Goal: Find specific page/section: Find specific page/section

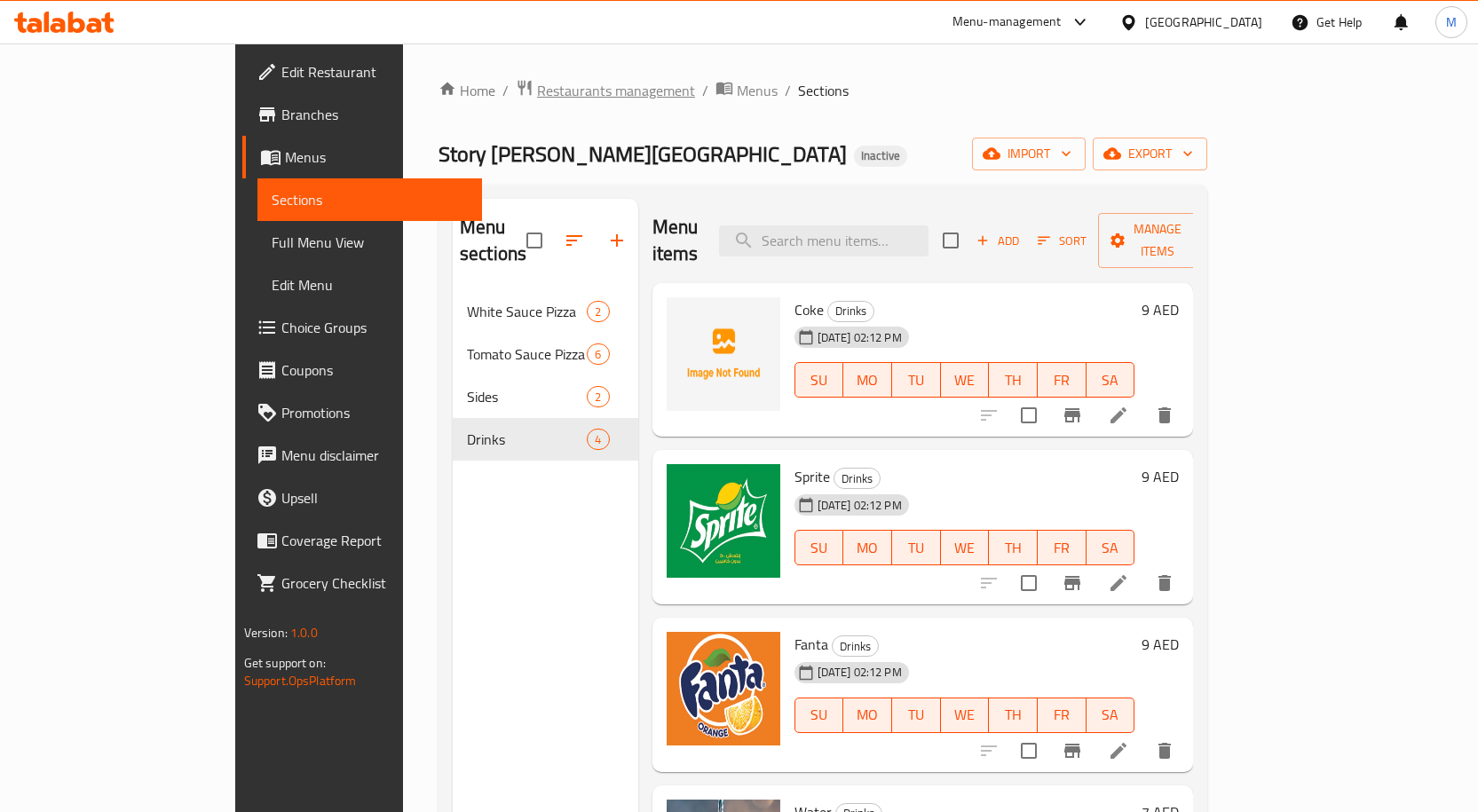
click at [537, 84] on span "Restaurants management" at bounding box center [615, 90] width 158 height 22
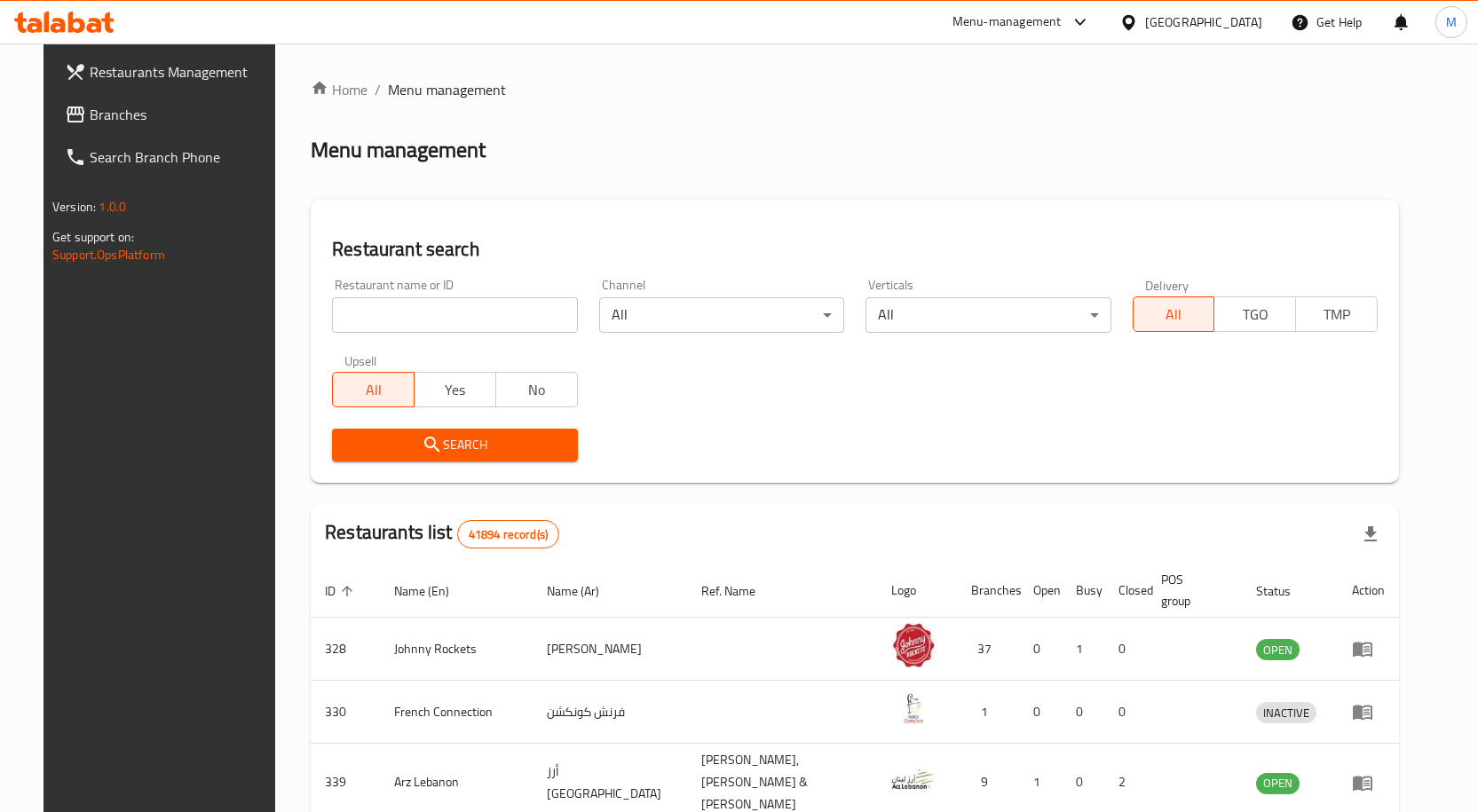
click at [466, 304] on input "search" at bounding box center [454, 315] width 245 height 36
paste input "766472"
type input "766472"
click button "Search" at bounding box center [454, 445] width 245 height 33
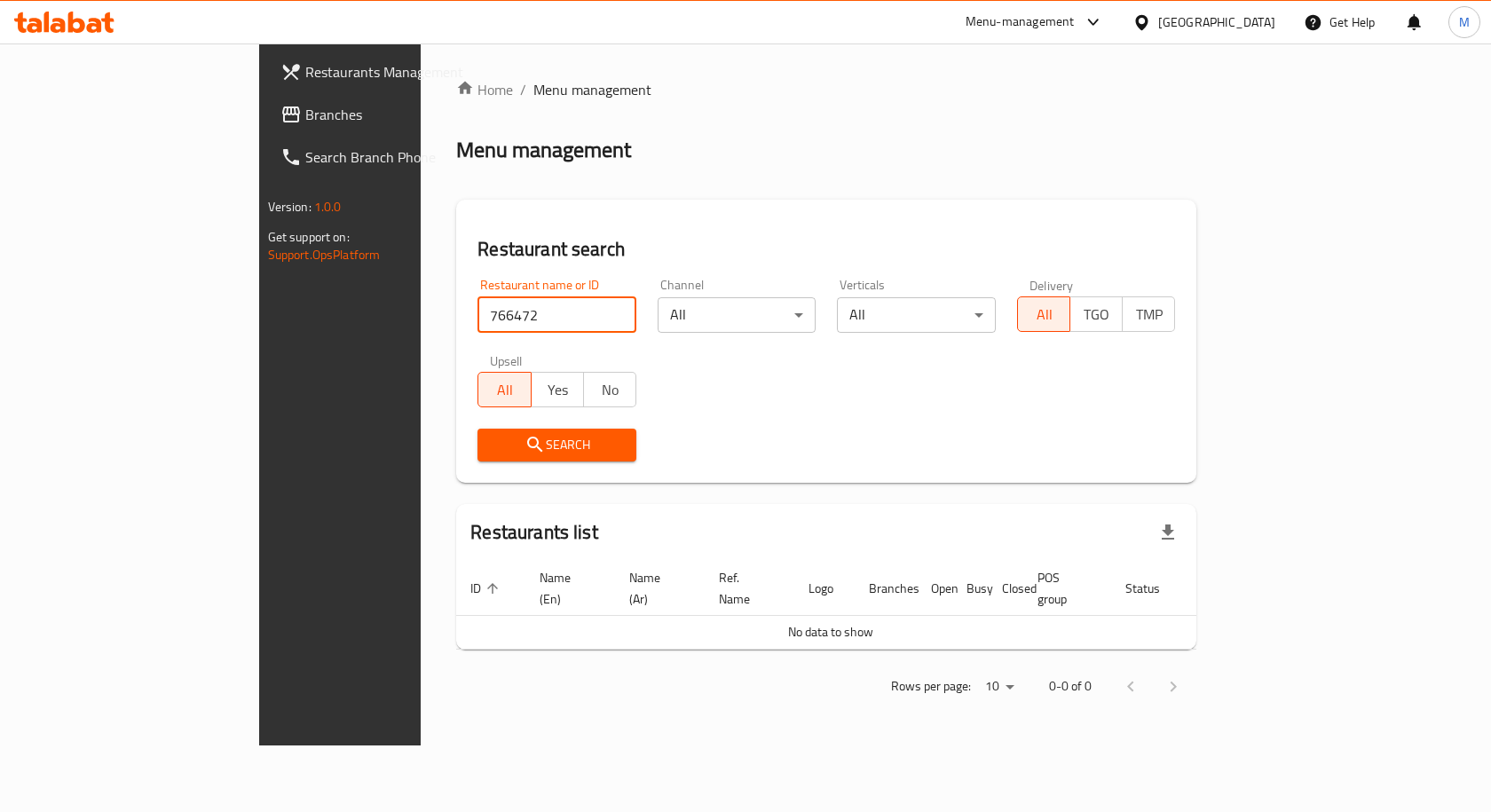
click at [538, 451] on span "Search" at bounding box center [557, 445] width 131 height 22
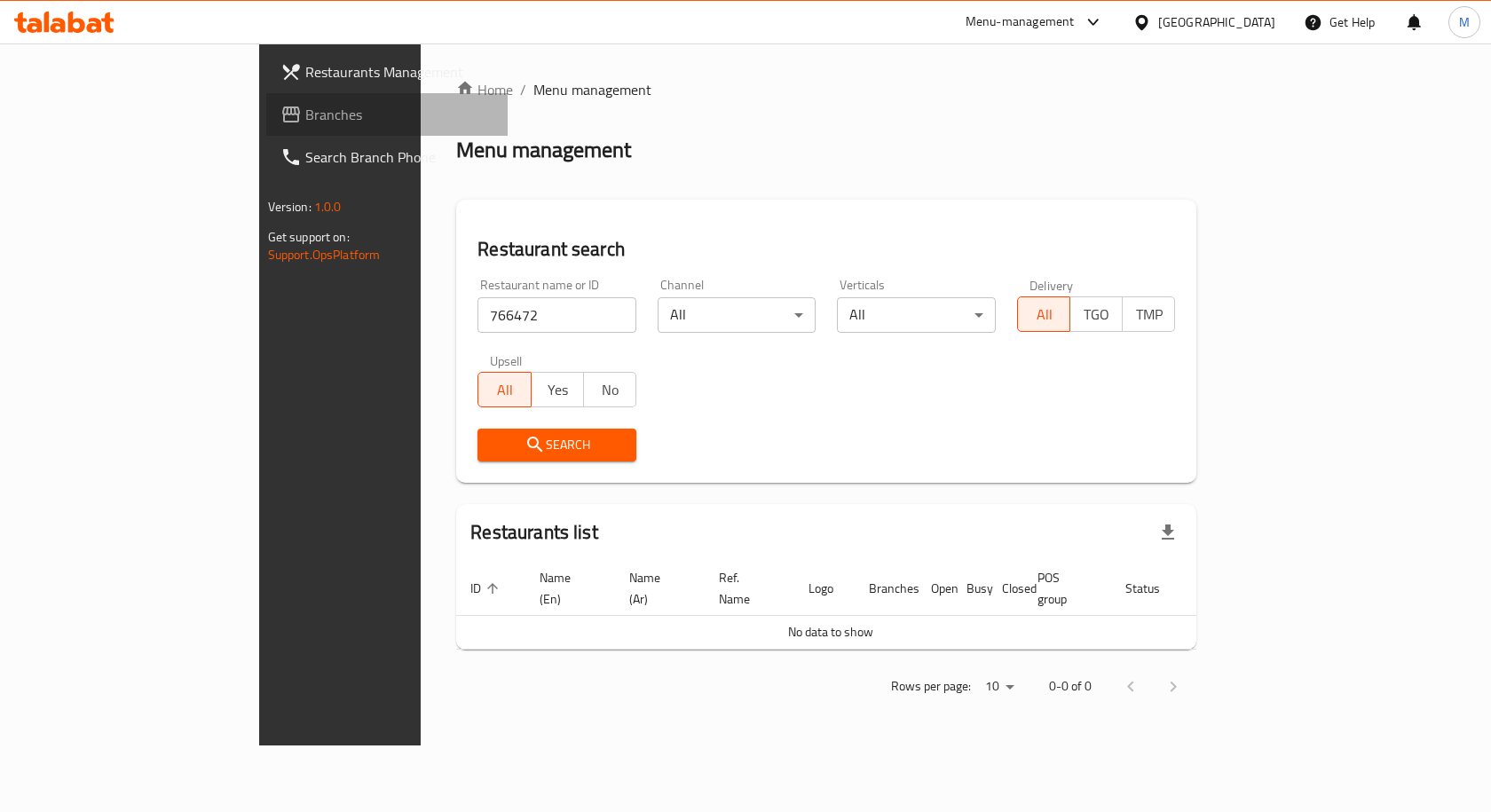
click at [306, 106] on span "Branches" at bounding box center [400, 115] width 189 height 22
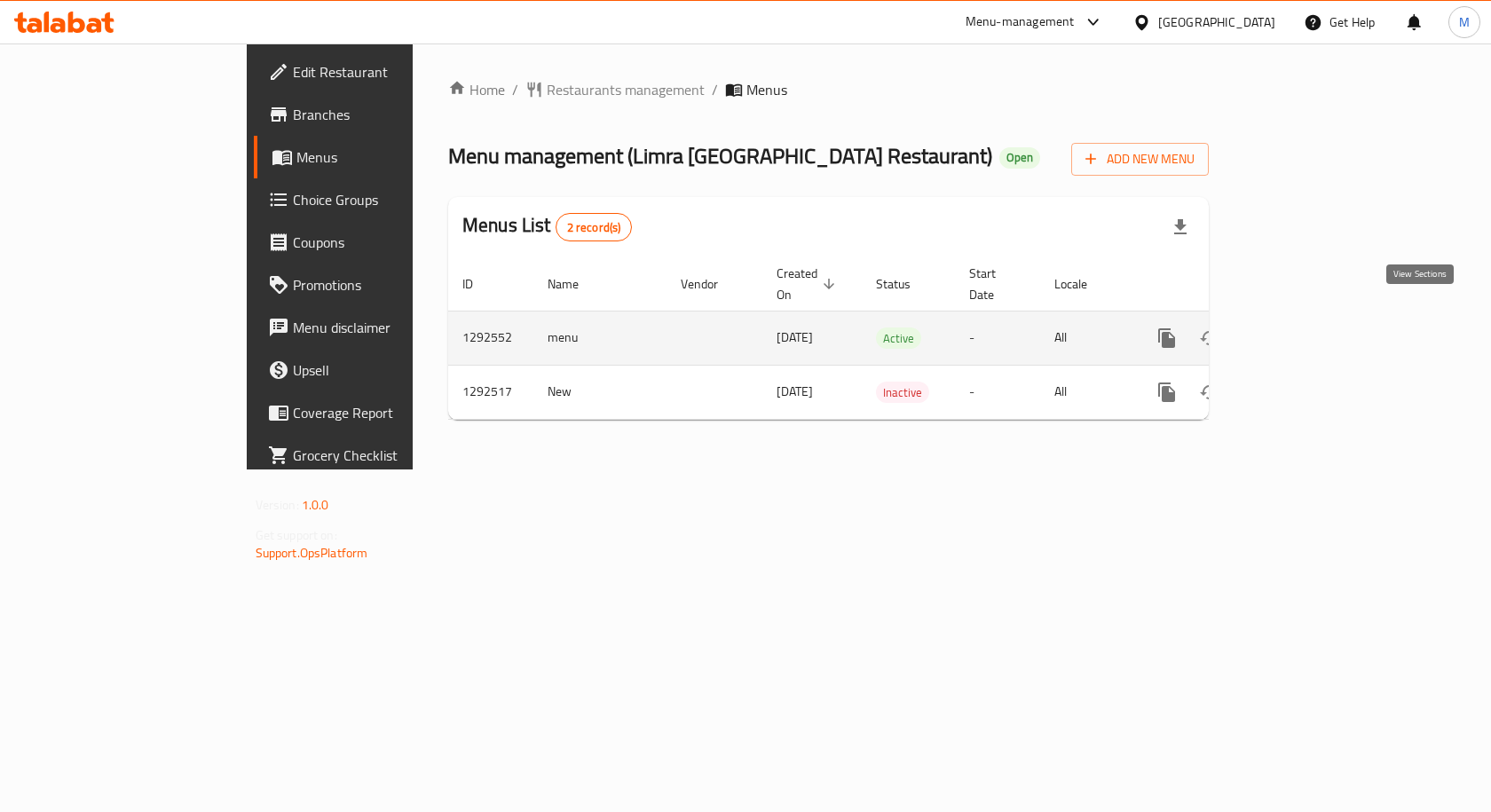
click at [1305, 327] on icon "enhanced table" at bounding box center [1295, 338] width 22 height 22
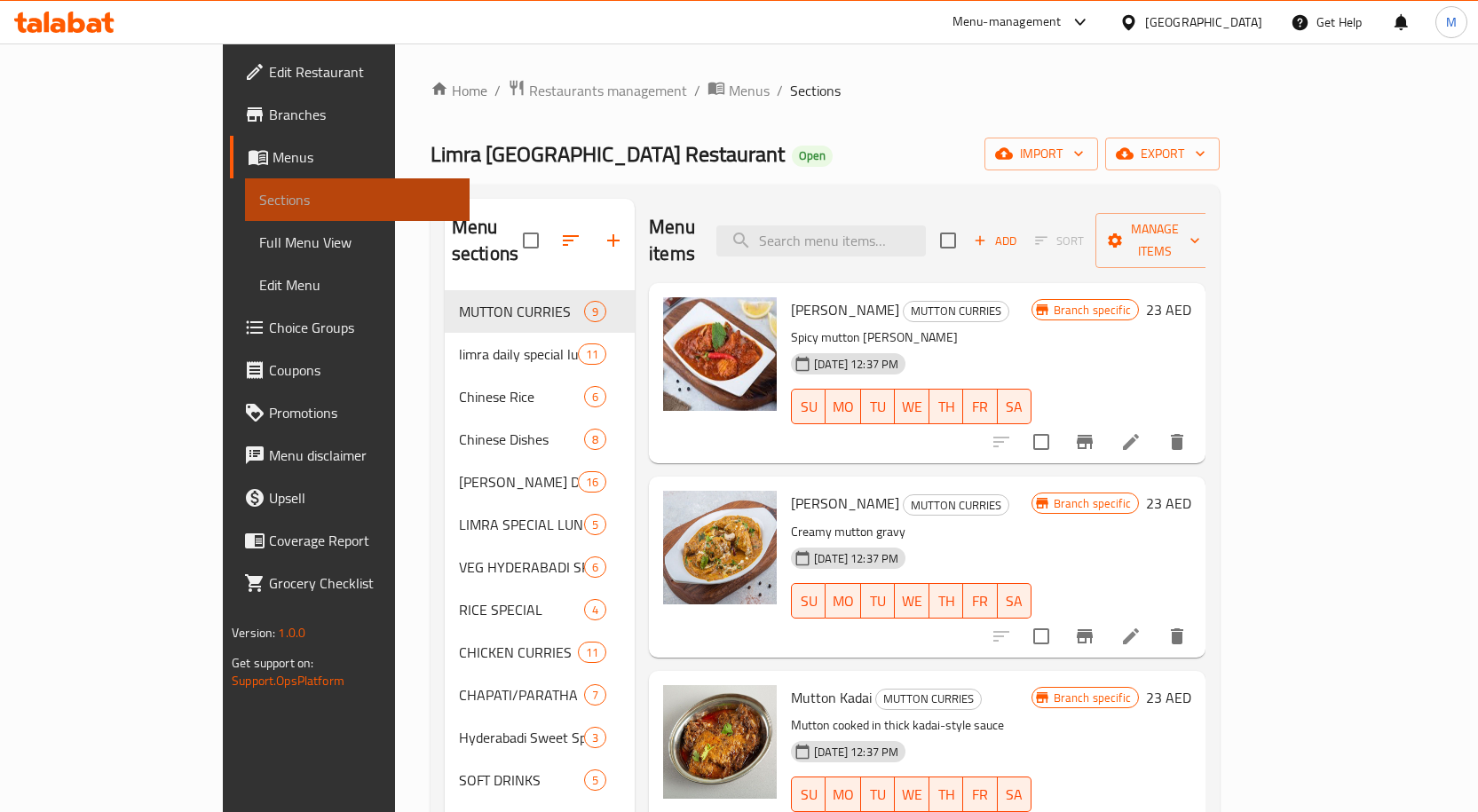
click at [259, 197] on span "Sections" at bounding box center [357, 200] width 196 height 22
click at [273, 157] on span "Menus" at bounding box center [364, 157] width 183 height 22
